Goal: Task Accomplishment & Management: Manage account settings

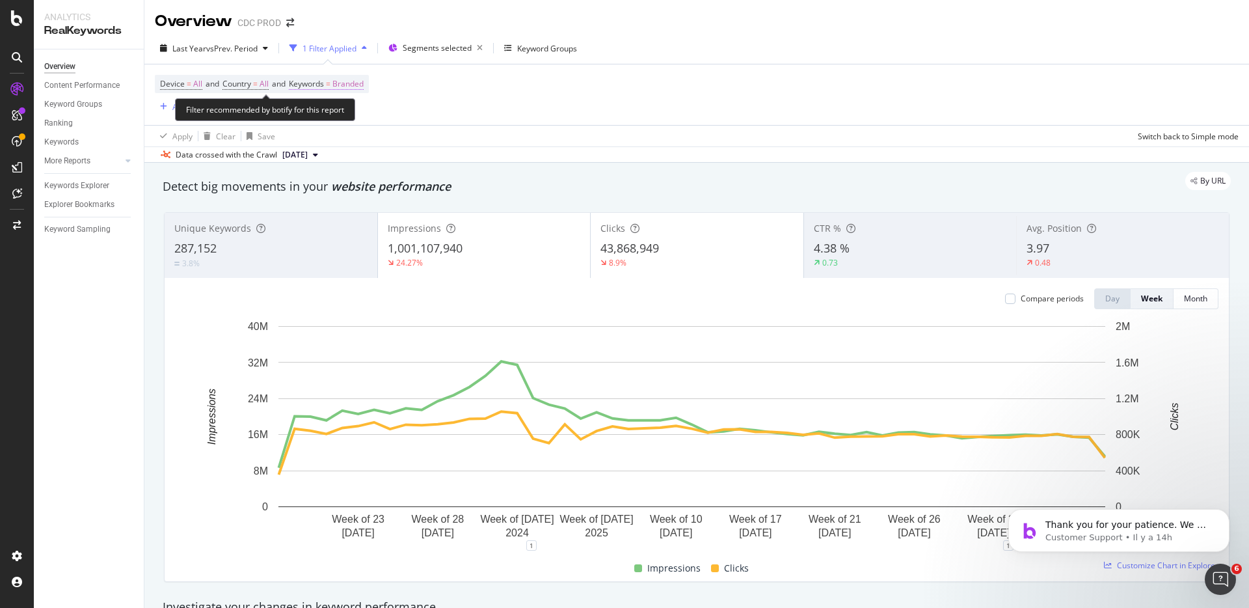
click at [359, 83] on span "Branded" at bounding box center [347, 84] width 31 height 18
click at [337, 113] on span "Branded" at bounding box center [326, 114] width 36 height 11
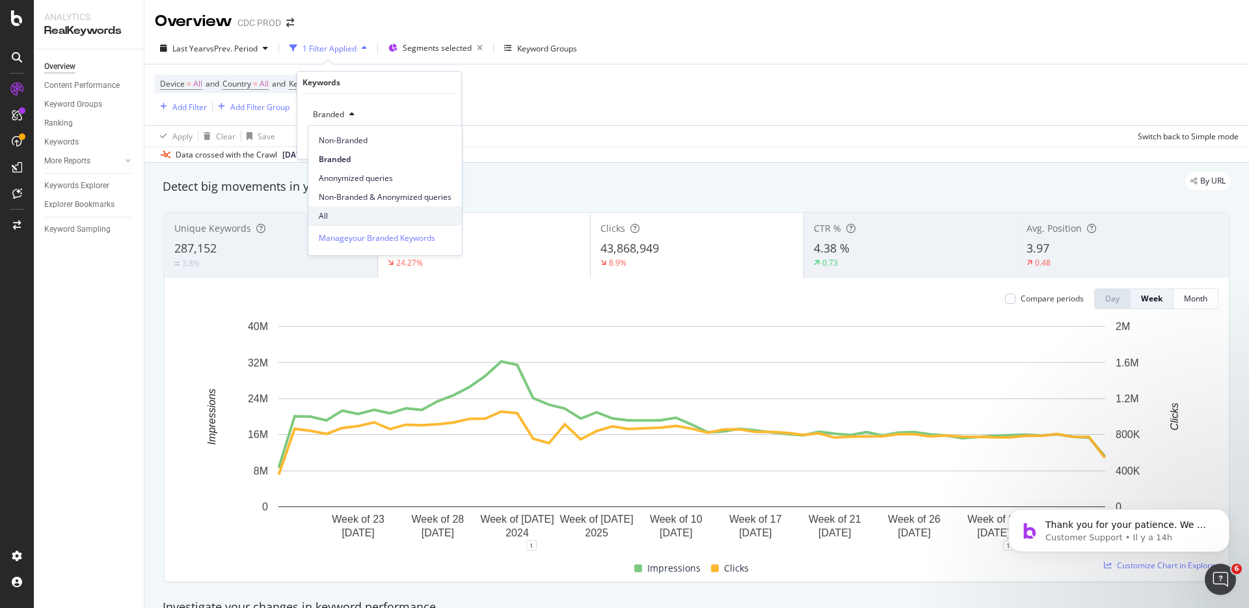
click at [338, 210] on span "All" at bounding box center [385, 216] width 133 height 12
click at [438, 144] on div "Apply" at bounding box center [441, 142] width 20 height 11
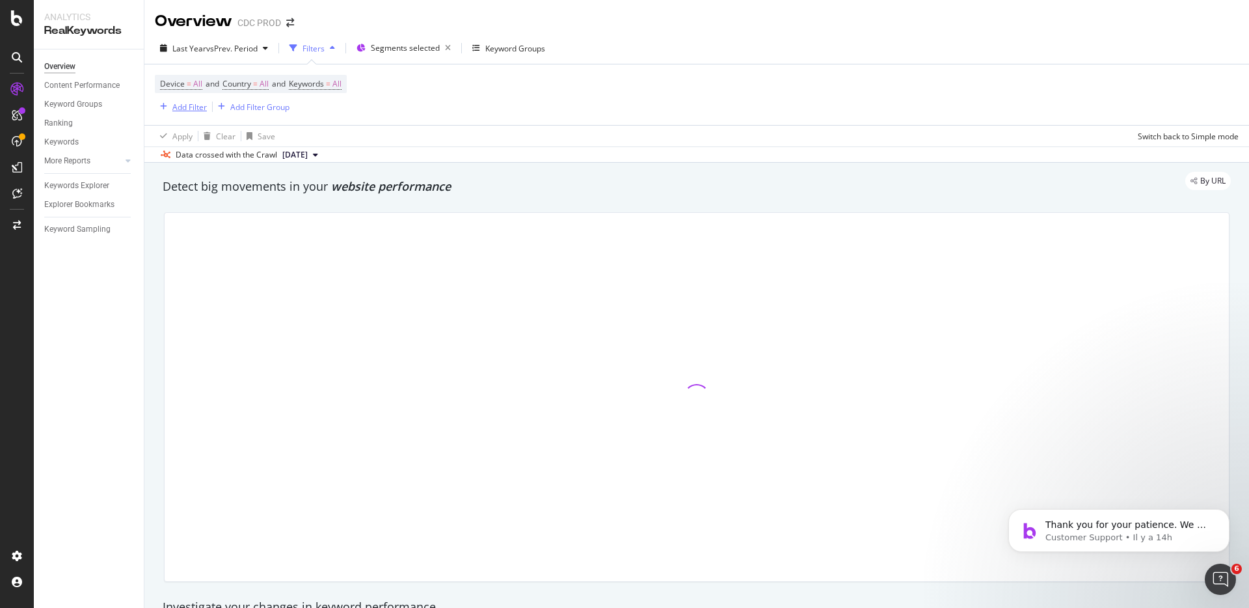
click at [193, 103] on div "Add Filter" at bounding box center [189, 106] width 34 height 11
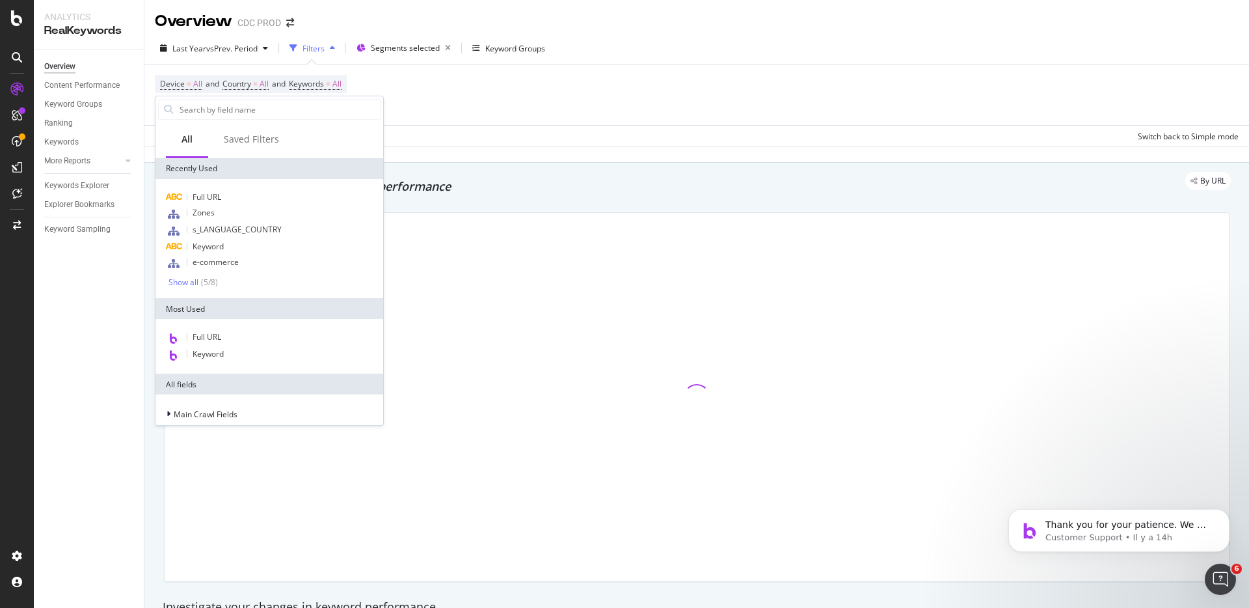
drag, startPoint x: 509, startPoint y: 110, endPoint x: 489, endPoint y: 100, distance: 22.7
click at [510, 109] on div "Device = All and Country = All and Keywords = All Add Filter Add Filter Group" at bounding box center [697, 94] width 1084 height 60
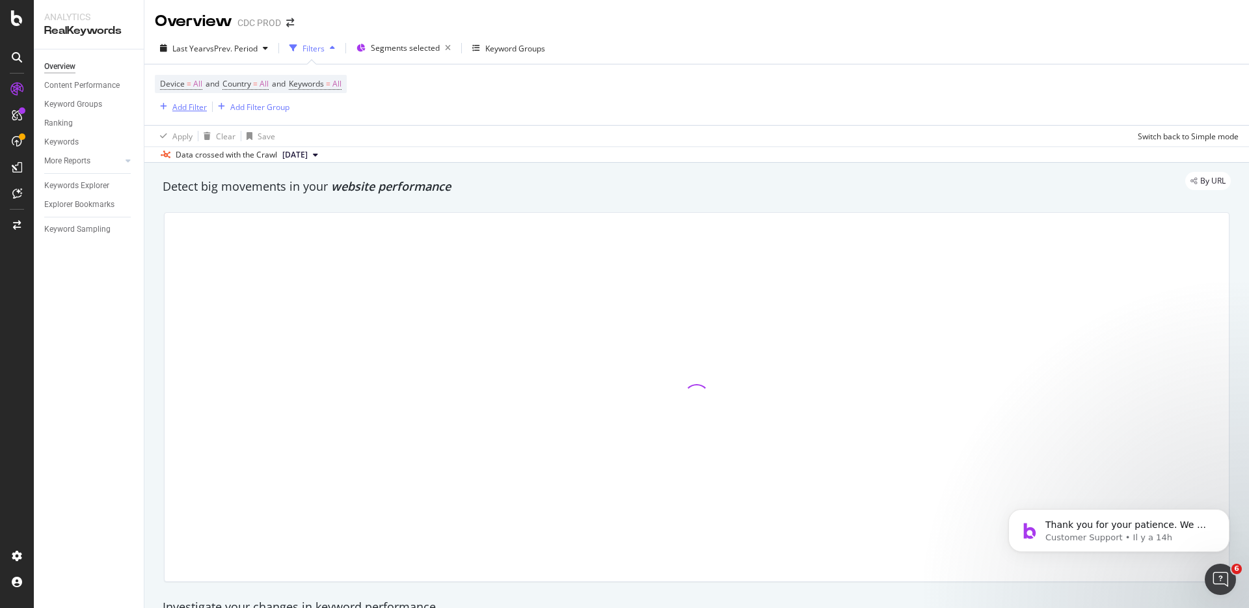
click at [188, 108] on div "Add Filter" at bounding box center [189, 106] width 34 height 11
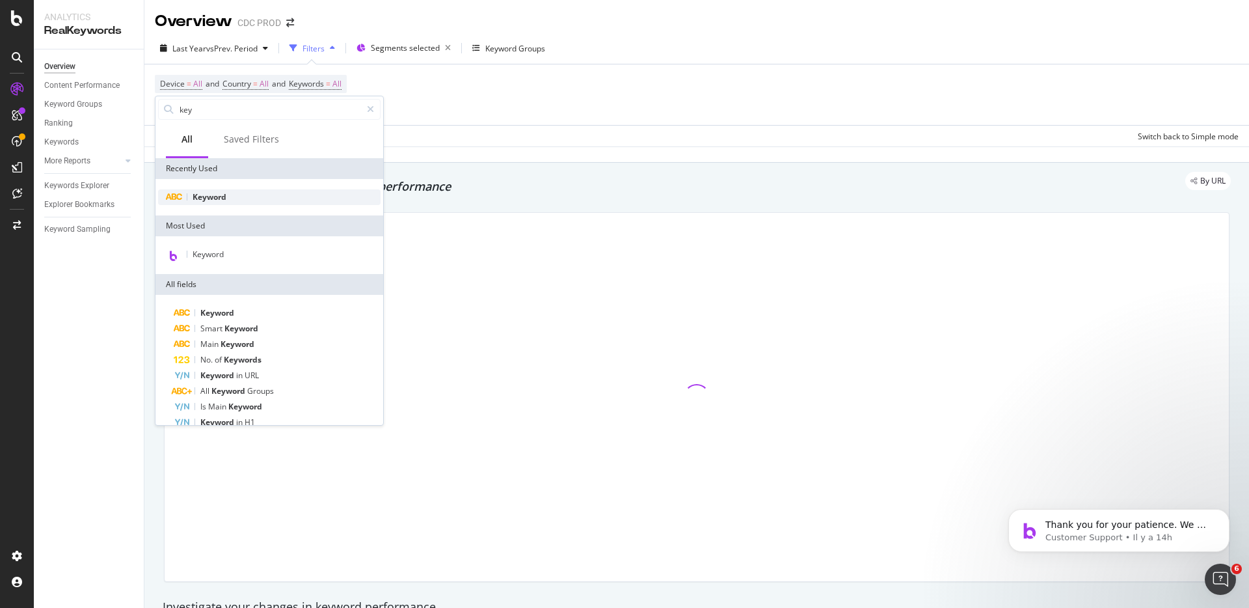
type input "key"
click at [230, 199] on div "Keyword" at bounding box center [269, 197] width 222 height 16
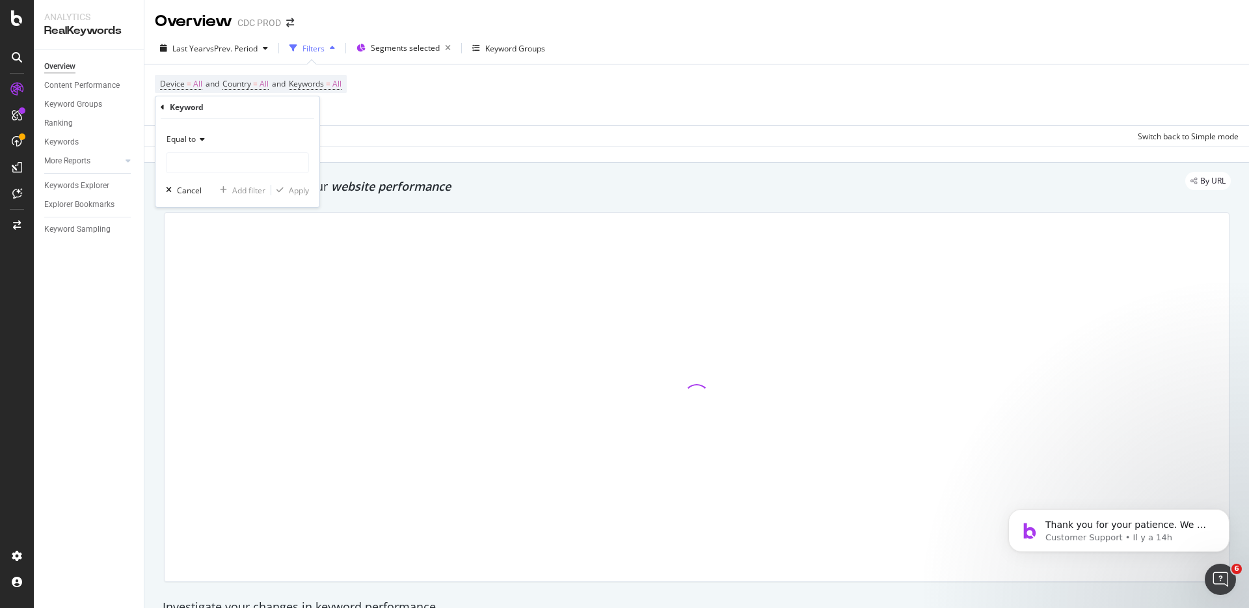
click at [197, 142] on icon at bounding box center [200, 139] width 9 height 8
click at [195, 263] on span "Contains" at bounding box center [188, 267] width 32 height 11
click at [213, 165] on input "text" at bounding box center [238, 162] width 142 height 21
type input "dior"
click at [300, 190] on div "Apply" at bounding box center [299, 190] width 20 height 11
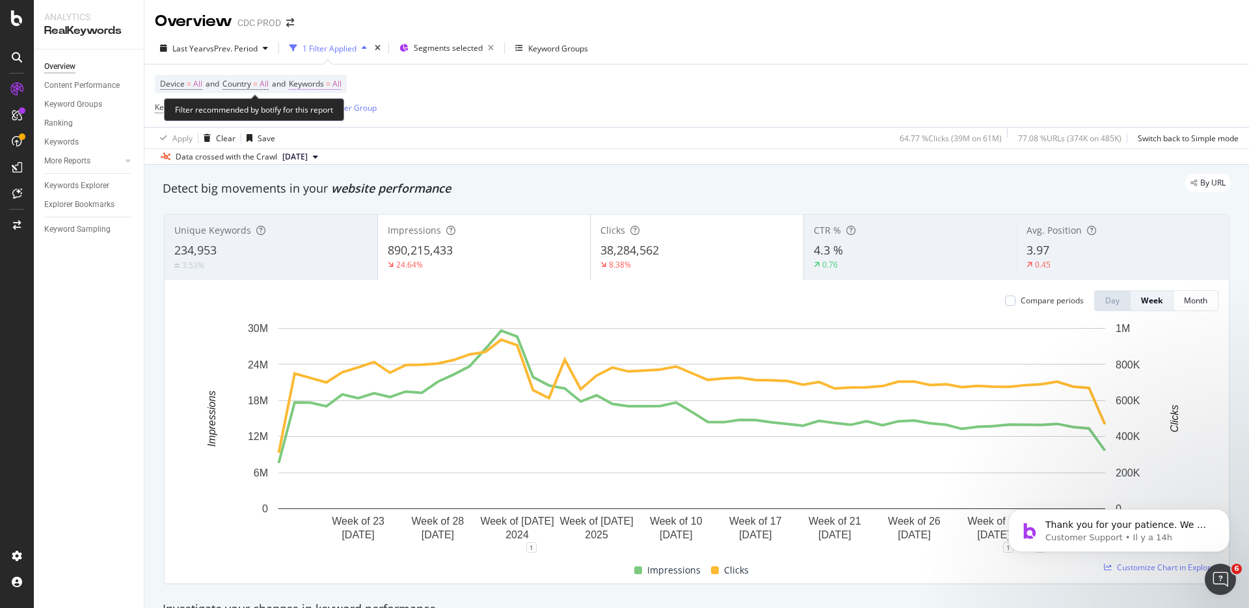
click at [342, 81] on span "All" at bounding box center [336, 84] width 9 height 18
click at [327, 116] on icon "button" at bounding box center [329, 115] width 5 height 8
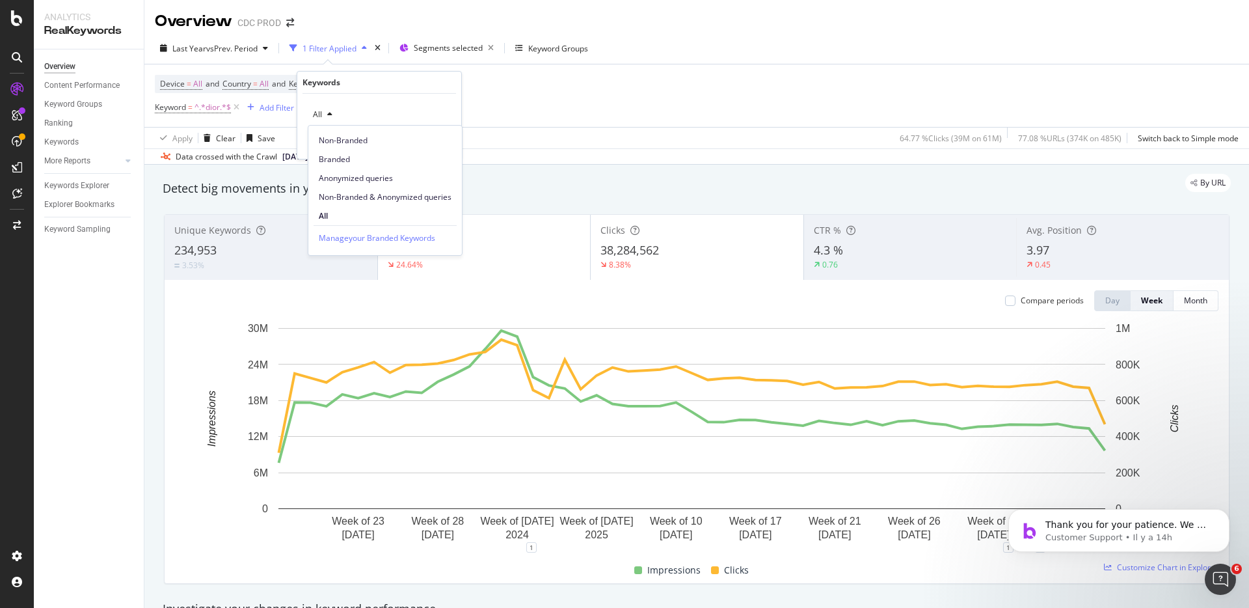
click at [345, 155] on span "Branded" at bounding box center [385, 160] width 133 height 12
click at [446, 141] on div "Apply" at bounding box center [441, 142] width 20 height 11
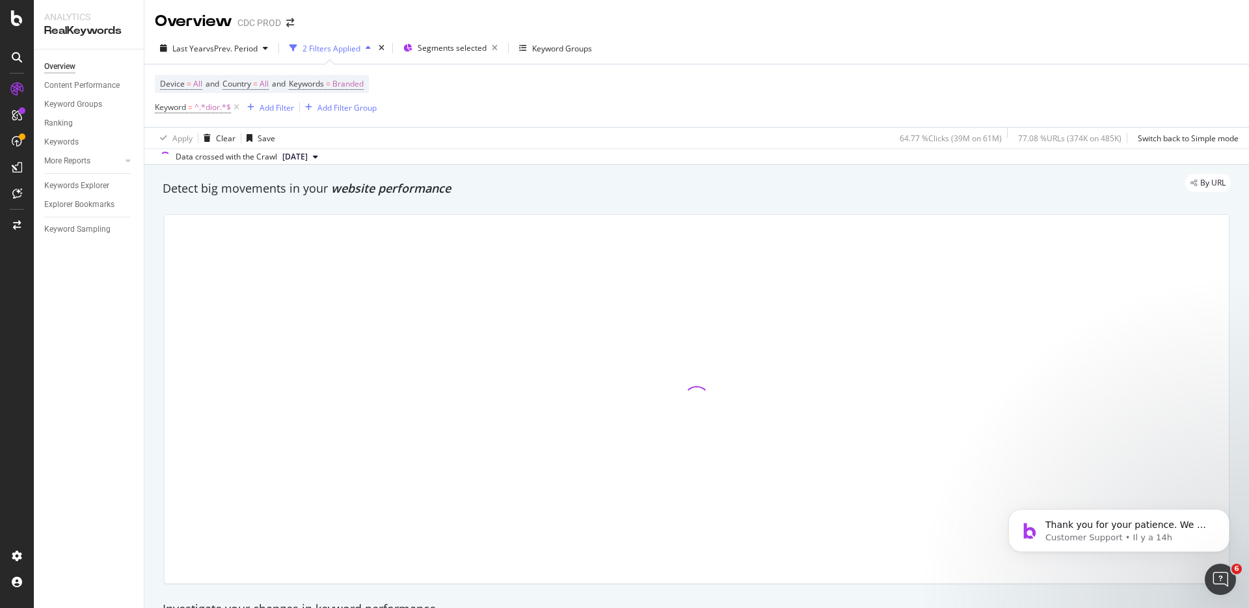
click at [571, 112] on div "Device = All and Country = All and Keywords = Branded Keyword = ^.*dior.*$ Add …" at bounding box center [697, 95] width 1084 height 62
click at [237, 107] on icon at bounding box center [236, 107] width 11 height 13
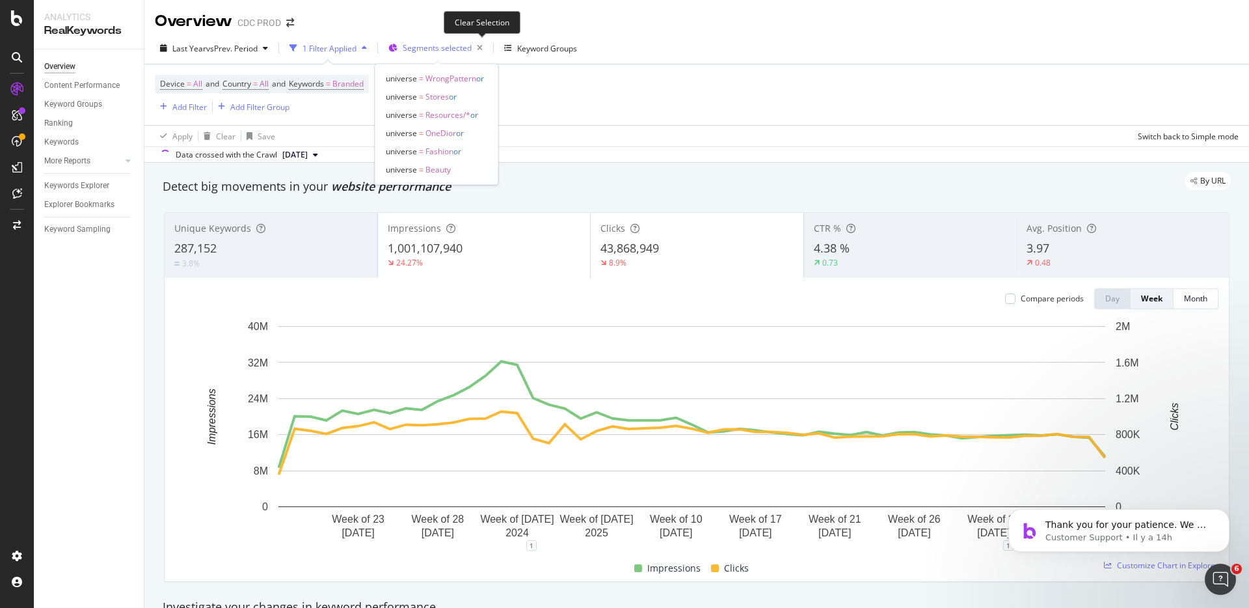
click at [463, 42] on span "Segments selected" at bounding box center [437, 47] width 69 height 11
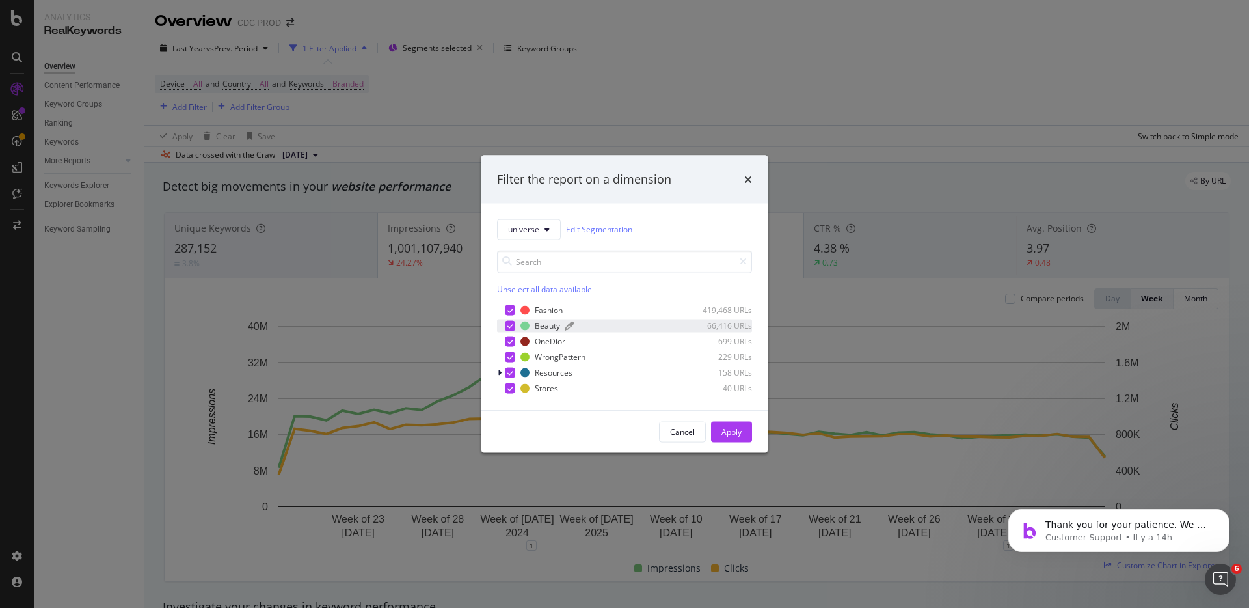
click at [542, 321] on div "Beauty" at bounding box center [547, 325] width 25 height 11
click at [728, 431] on div "Apply" at bounding box center [731, 431] width 20 height 11
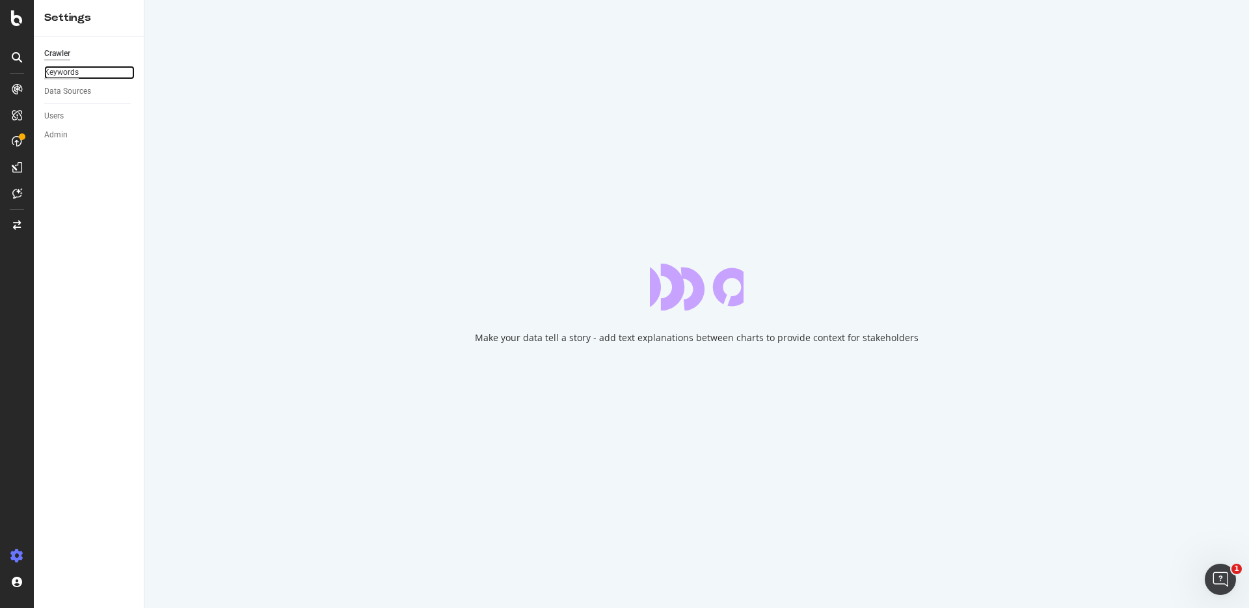
click at [69, 71] on div "Keywords" at bounding box center [61, 73] width 34 height 14
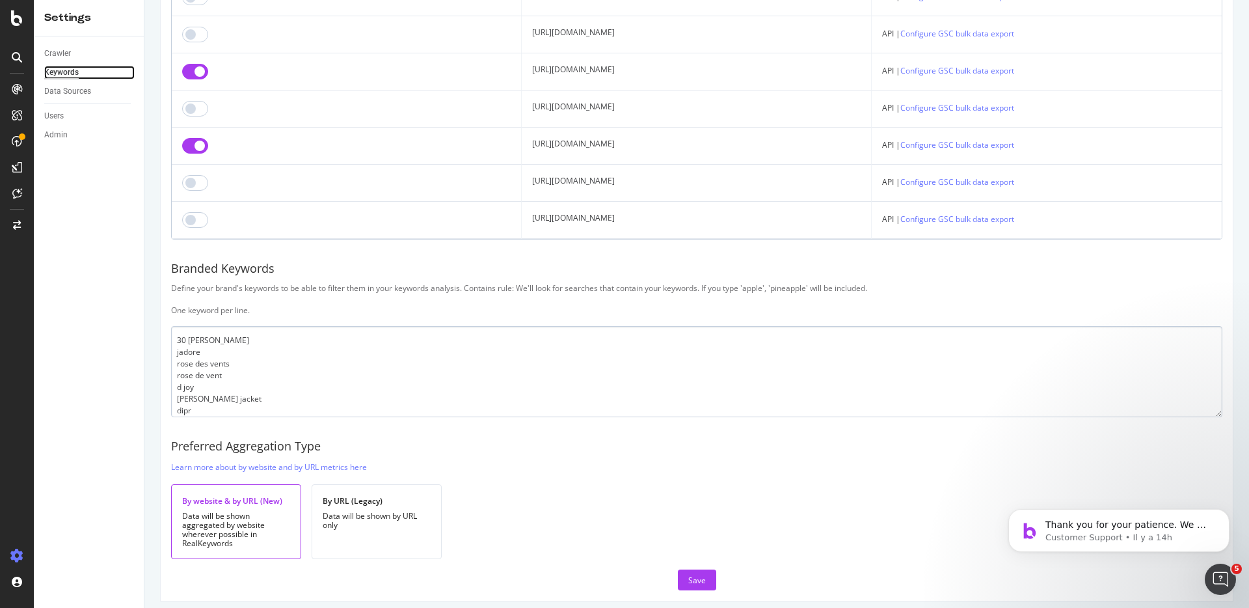
scroll to position [1075, 0]
